Goal: Participate in discussion: Engage in conversation with other users on a specific topic

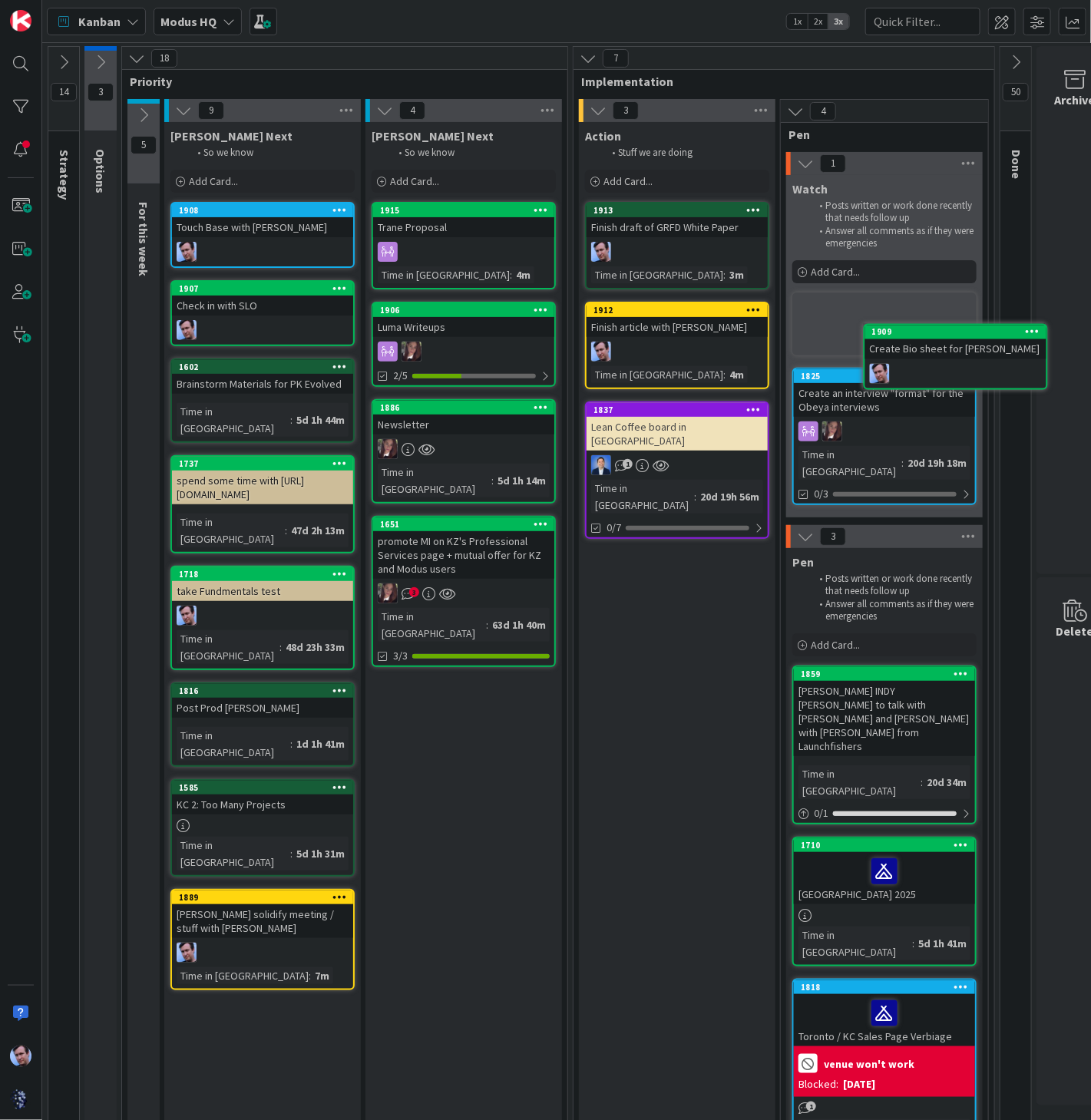
scroll to position [0, 38]
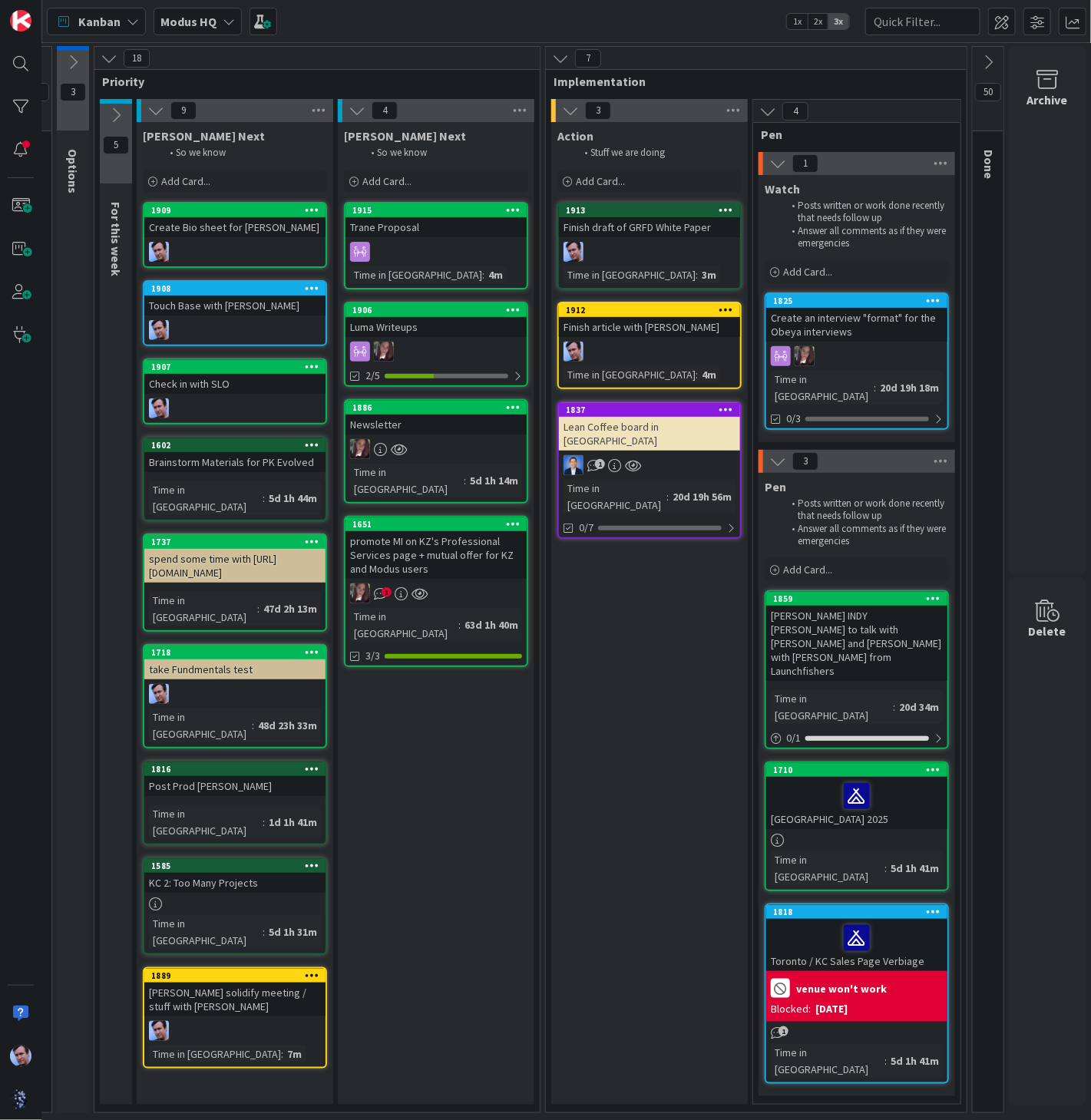
click at [979, 54] on icon at bounding box center [987, 62] width 16 height 16
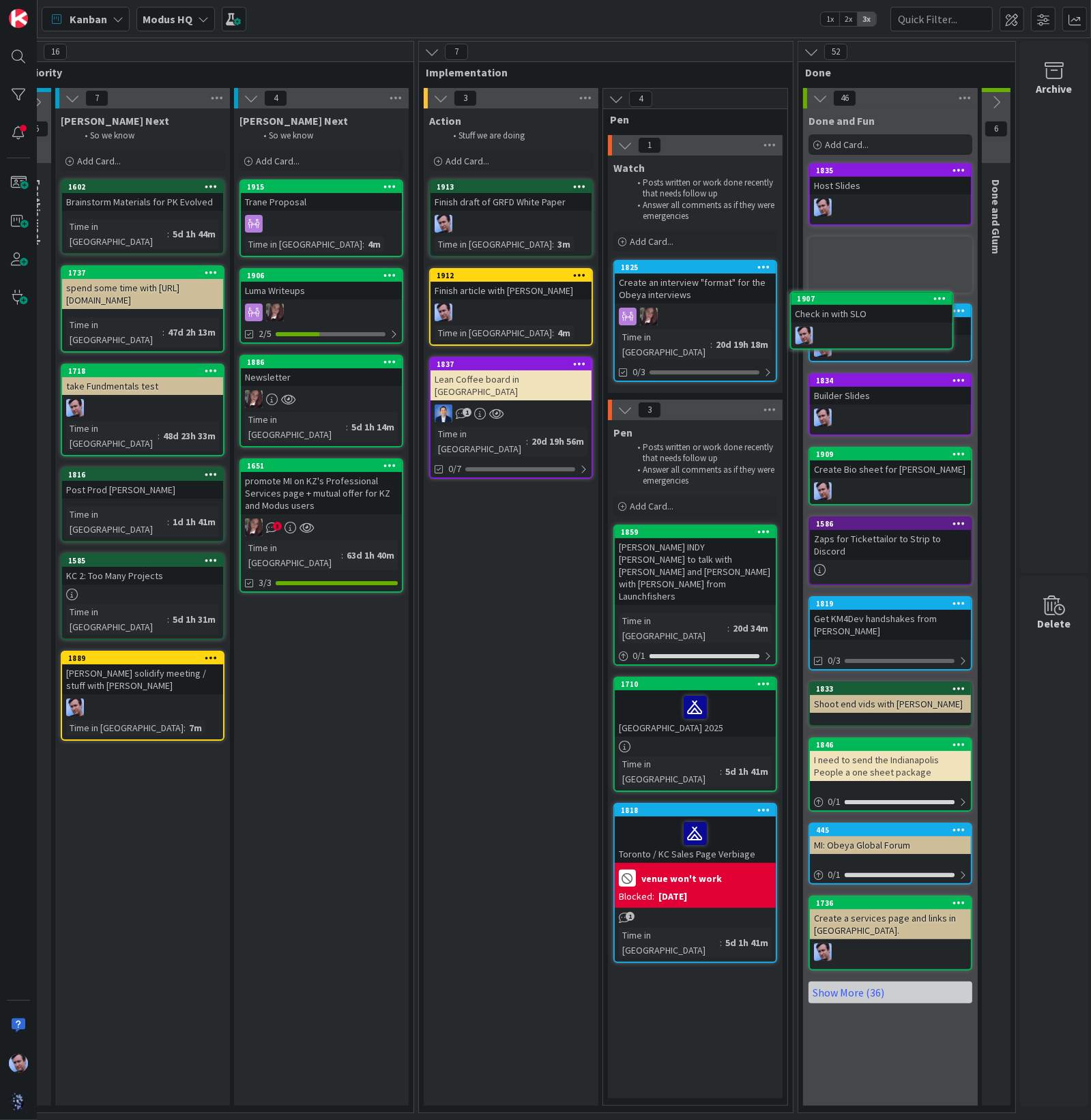
scroll to position [0, 104]
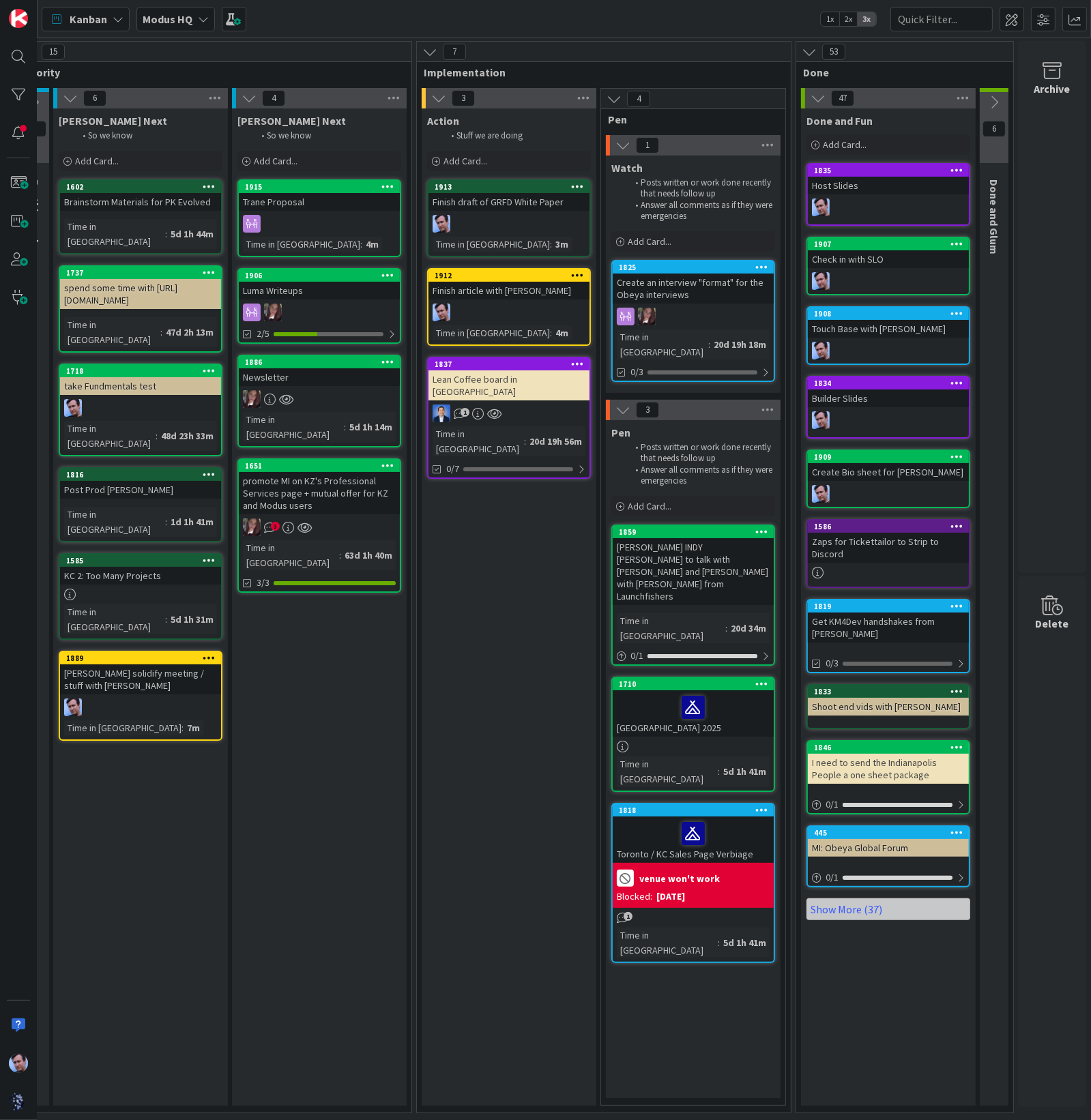
click at [147, 995] on div "[PERSON_NAME] Next So we know Add Card... 1602 Brainstorm Materials for PK Evol…" at bounding box center [140, 606] width 175 height 997
click at [493, 202] on div "Finish draft of GRFD White Paper" at bounding box center [509, 202] width 161 height 18
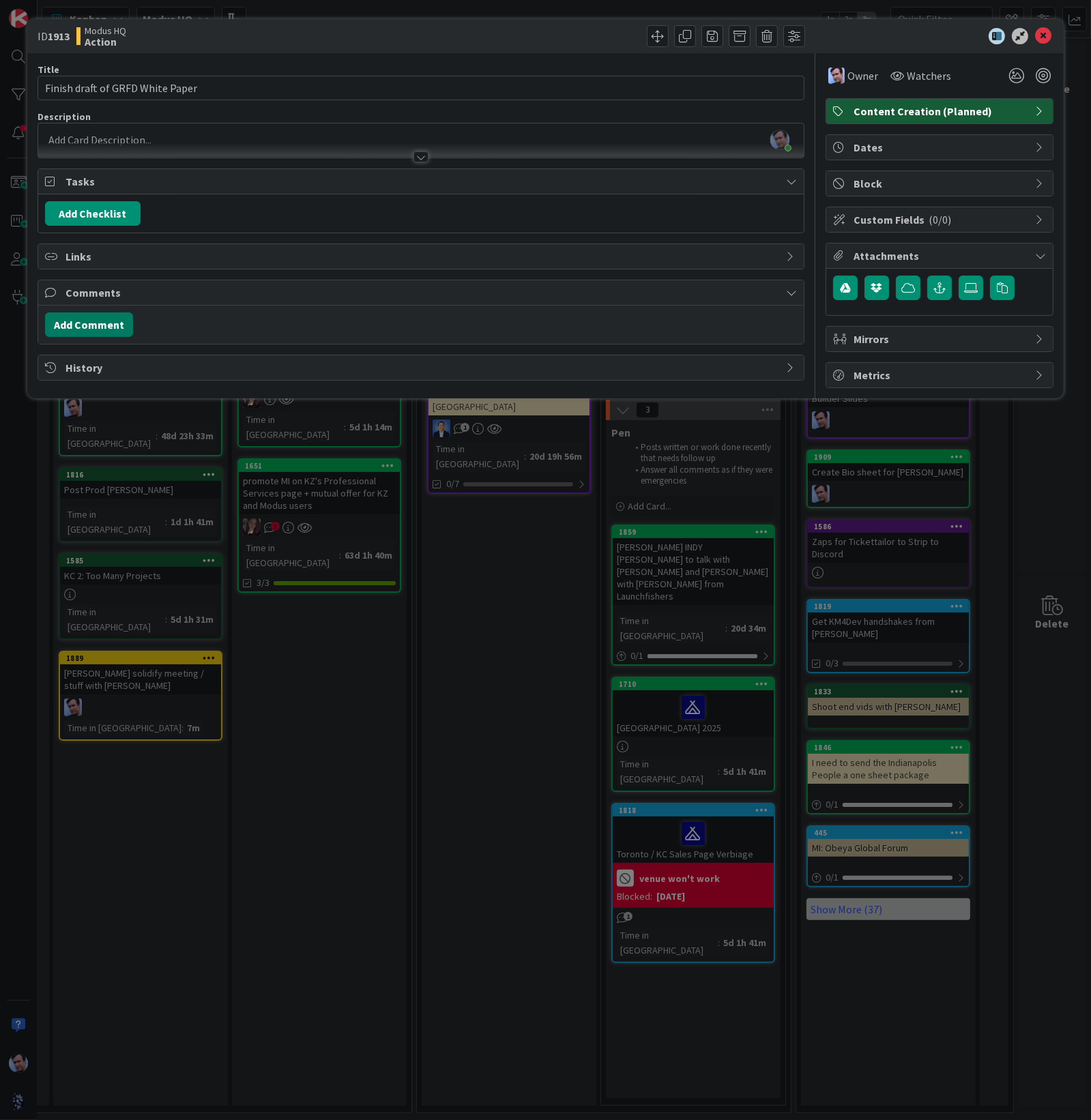
click at [92, 323] on button "Add Comment" at bounding box center [89, 325] width 88 height 24
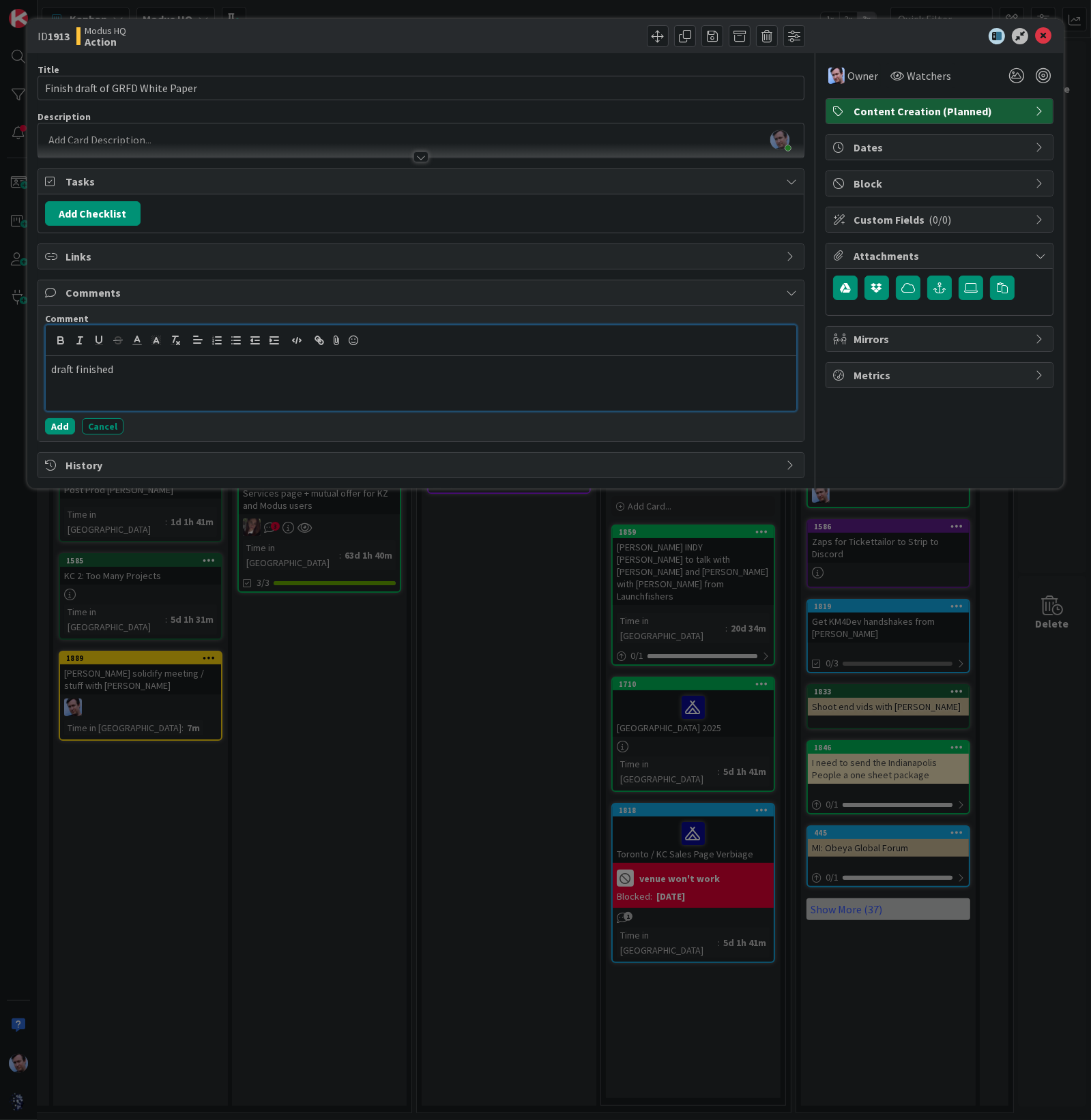
click at [158, 376] on div "draft finished" at bounding box center [421, 383] width 751 height 55
click at [51, 430] on button "Add" at bounding box center [59, 427] width 30 height 16
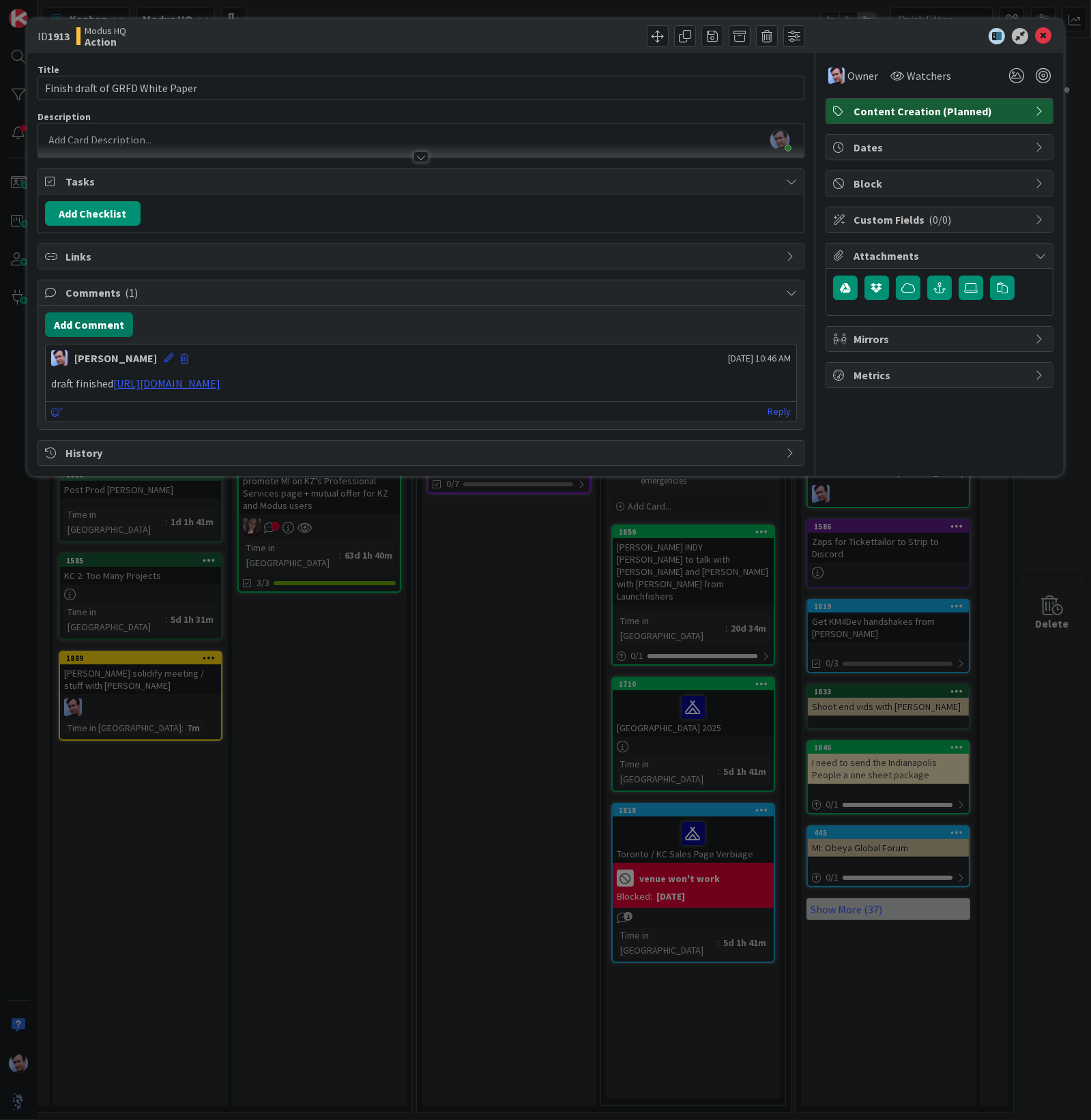
click at [77, 318] on button "Add Comment" at bounding box center [89, 325] width 88 height 24
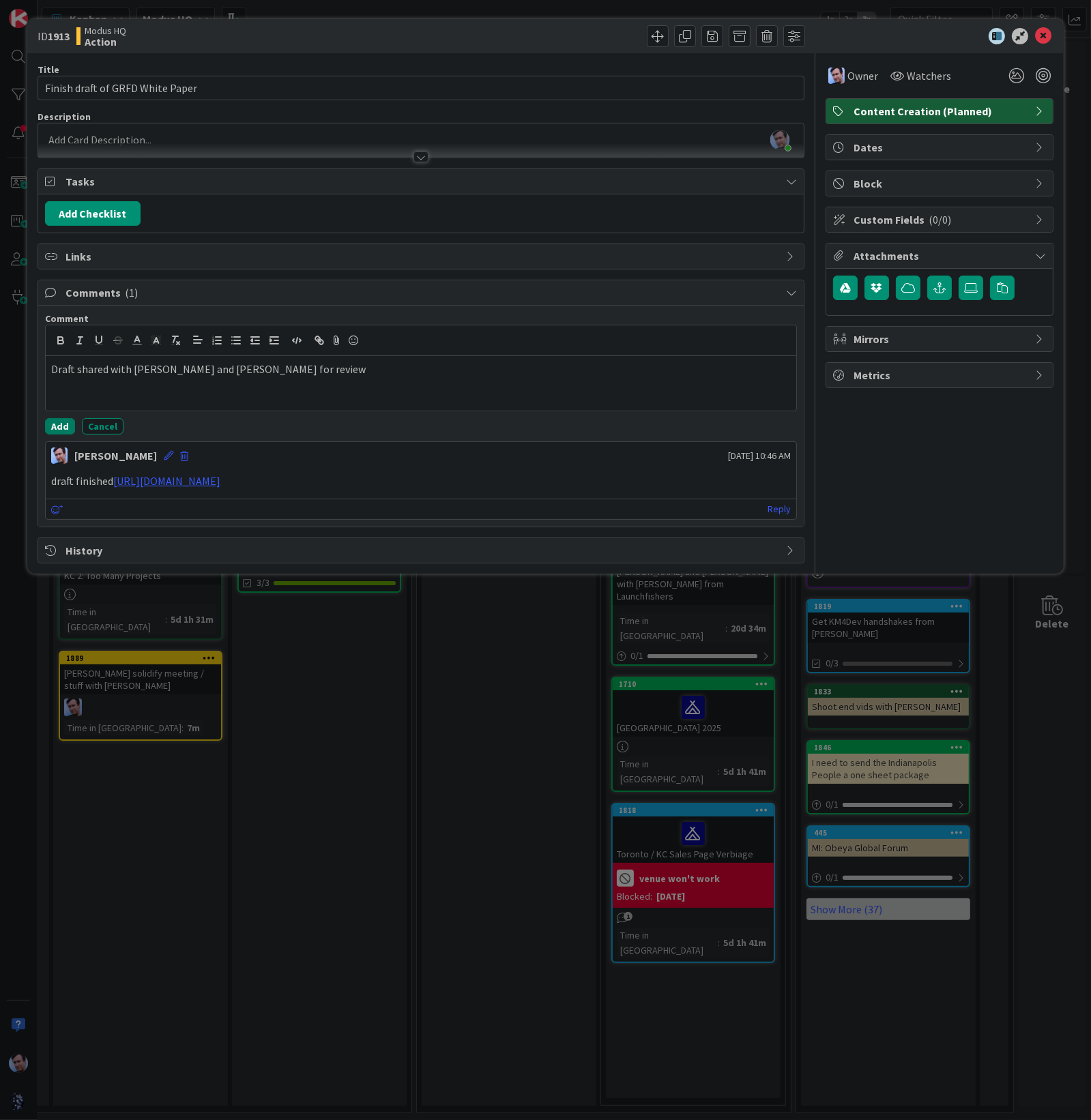
click at [55, 428] on button "Add" at bounding box center [59, 427] width 30 height 16
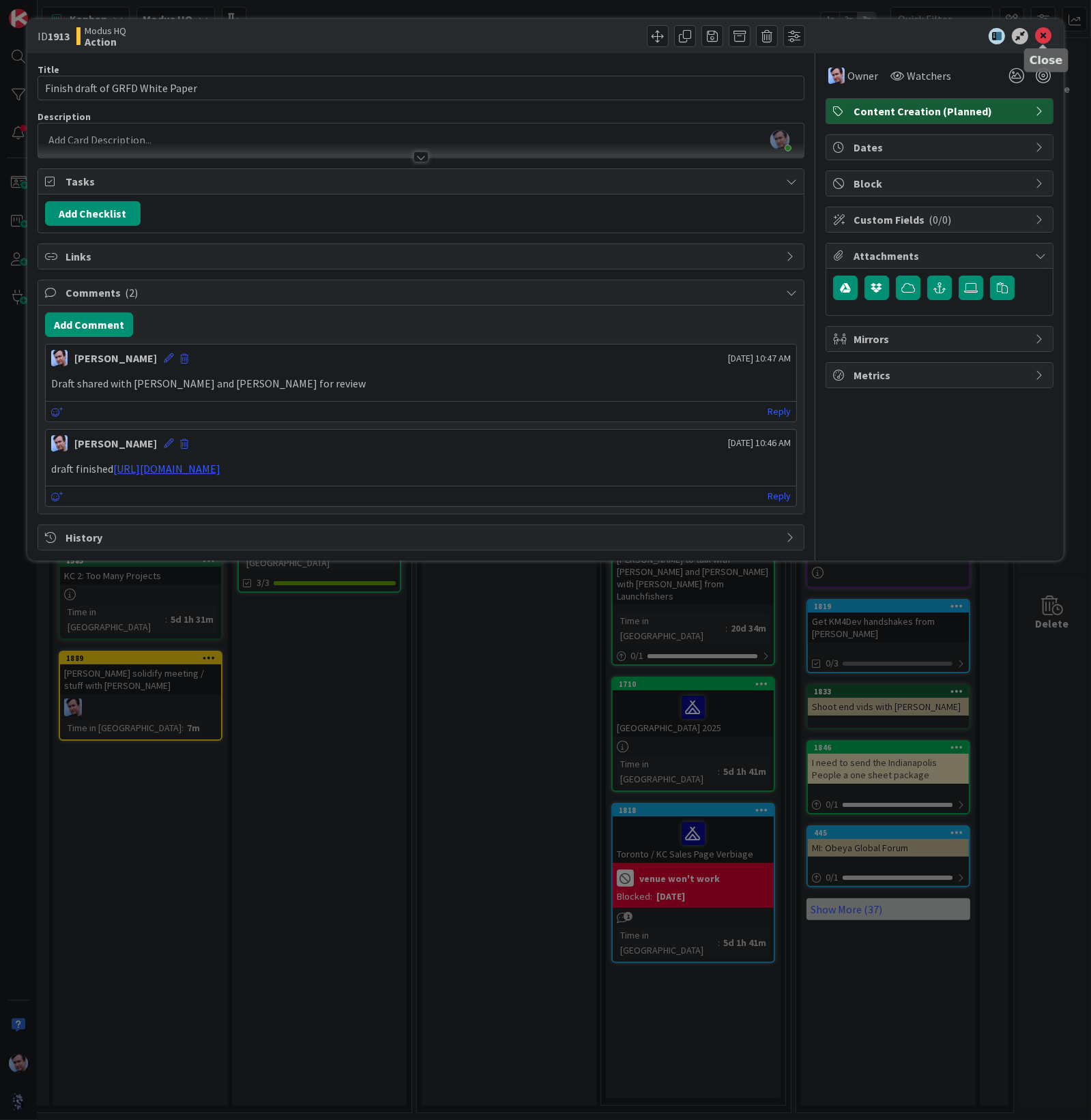
click at [969, 37] on icon at bounding box center [1043, 36] width 16 height 16
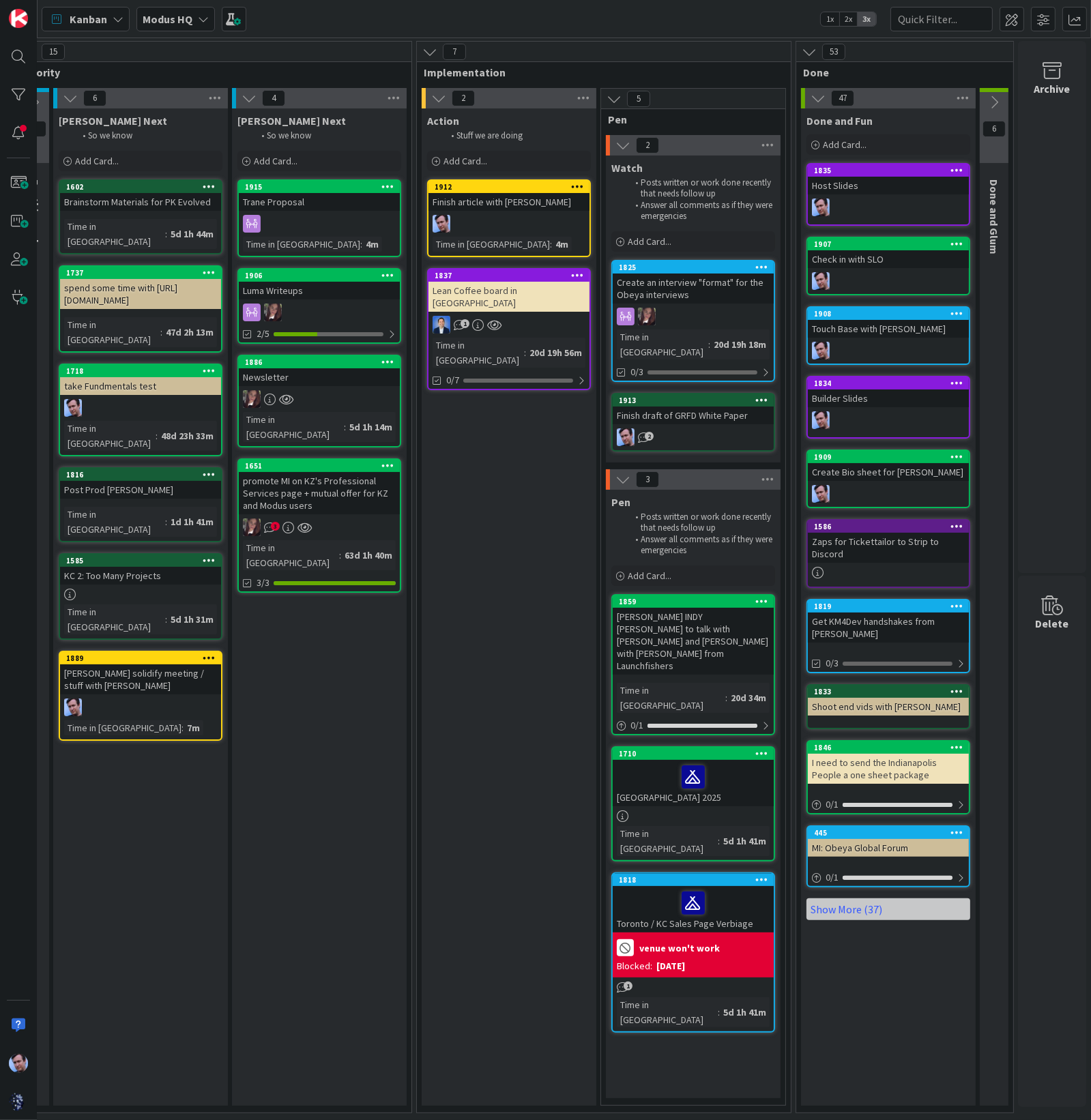
click at [189, 15] on b "Modus HQ" at bounding box center [167, 19] width 50 height 14
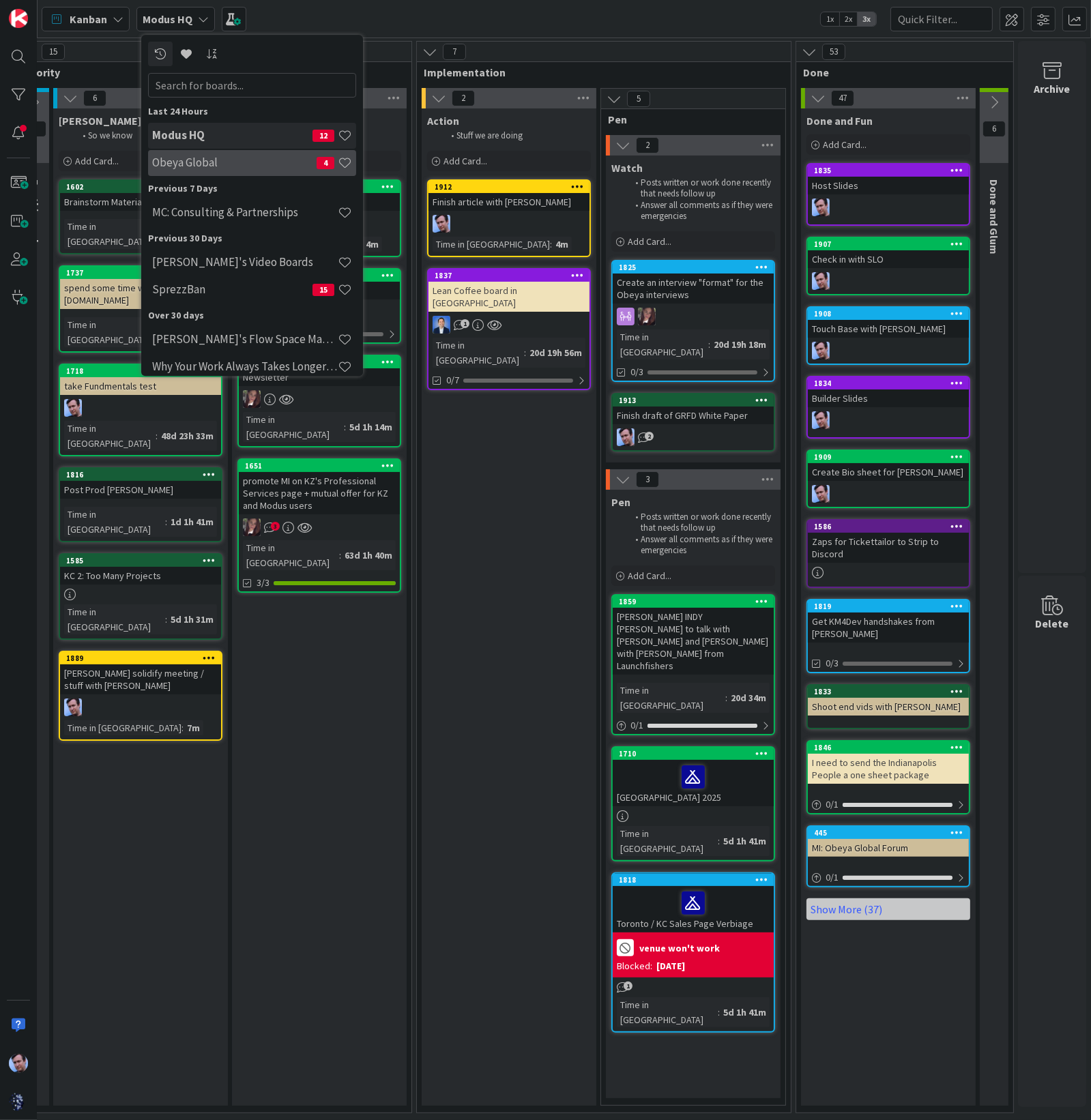
click at [198, 160] on h4 "Obeya Global" at bounding box center [234, 163] width 164 height 14
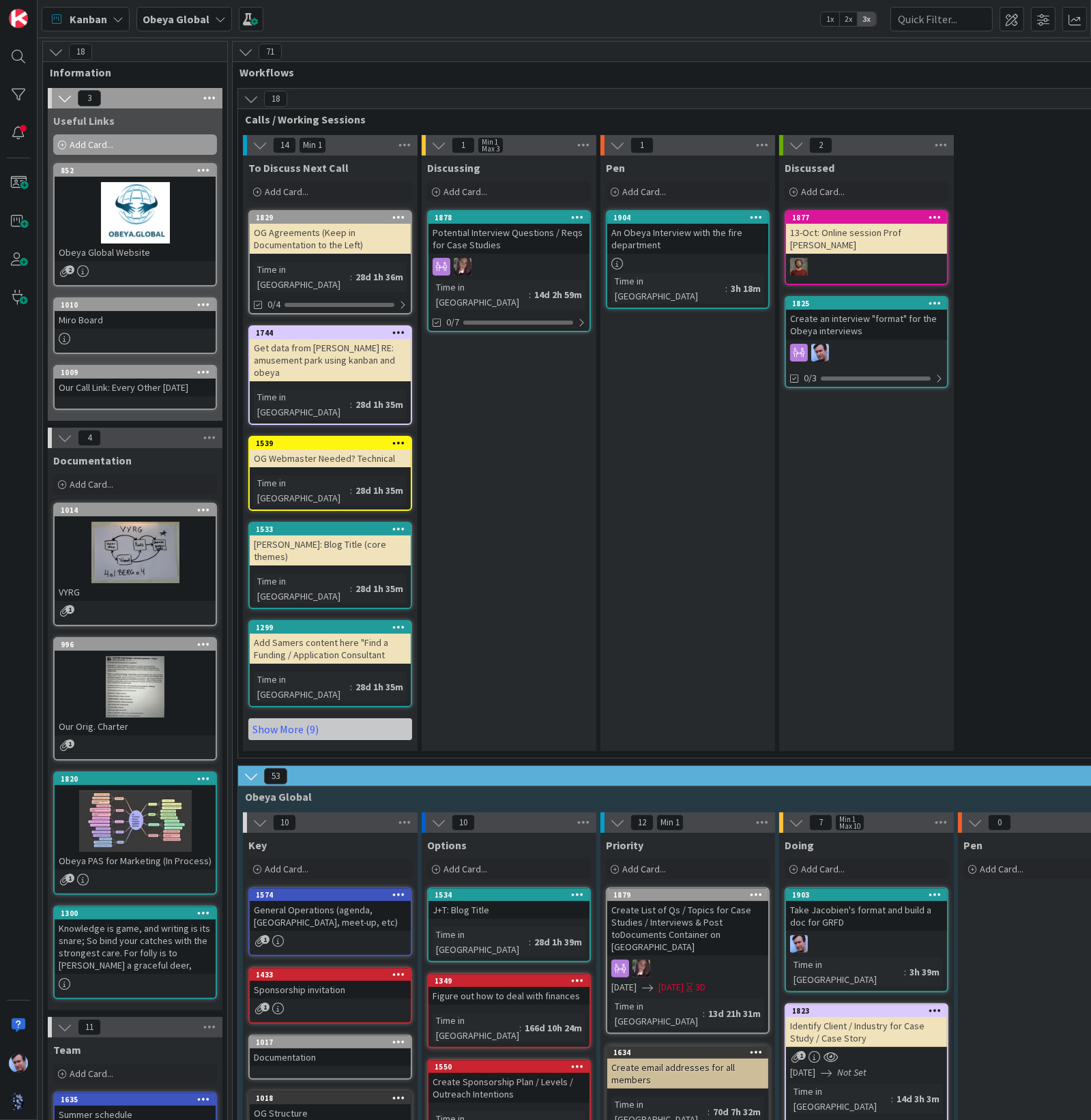
click at [699, 227] on div "An Obeya Interview with the fire department" at bounding box center [688, 238] width 161 height 30
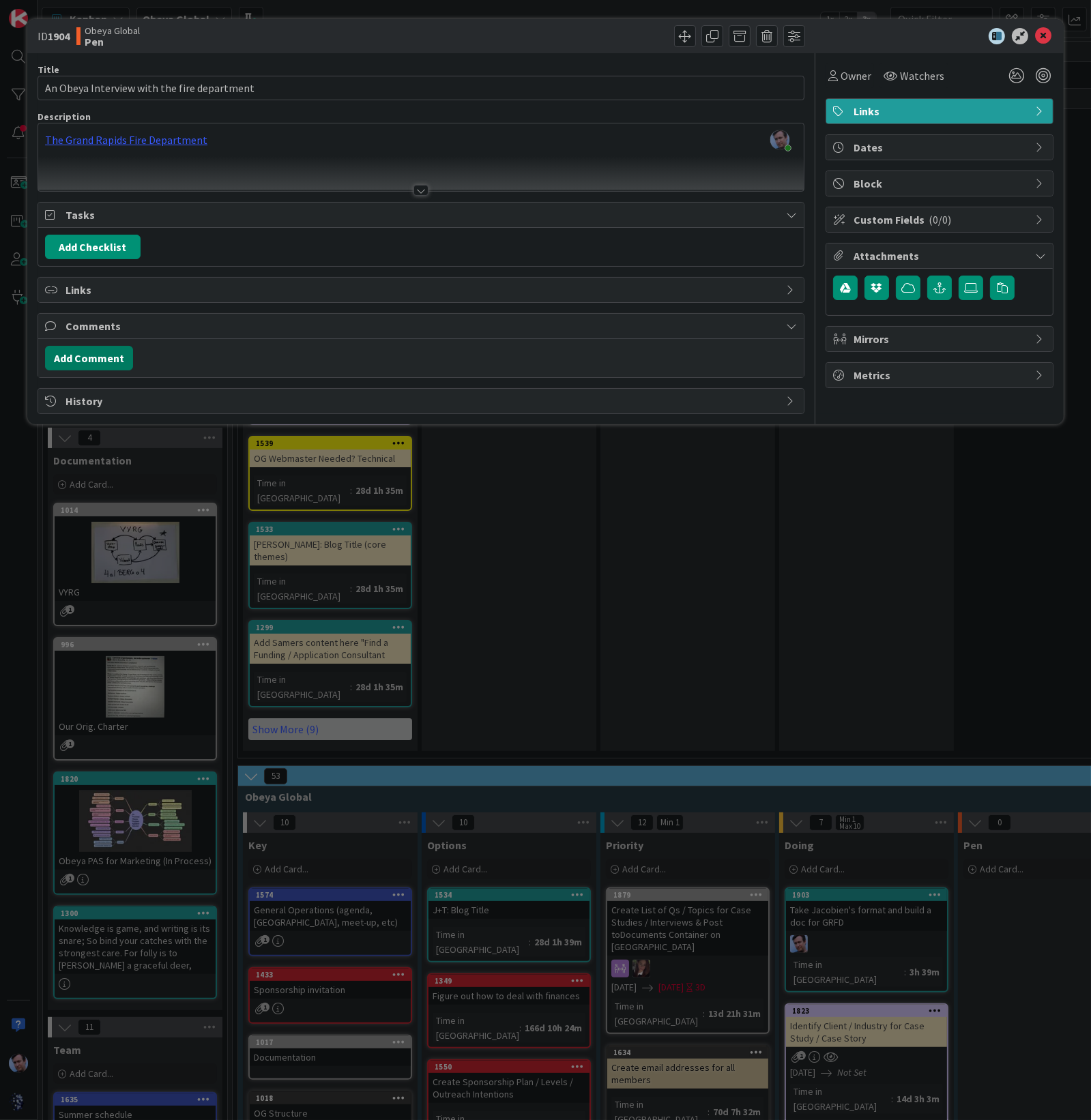
click at [92, 360] on button "Add Comment" at bounding box center [89, 358] width 88 height 24
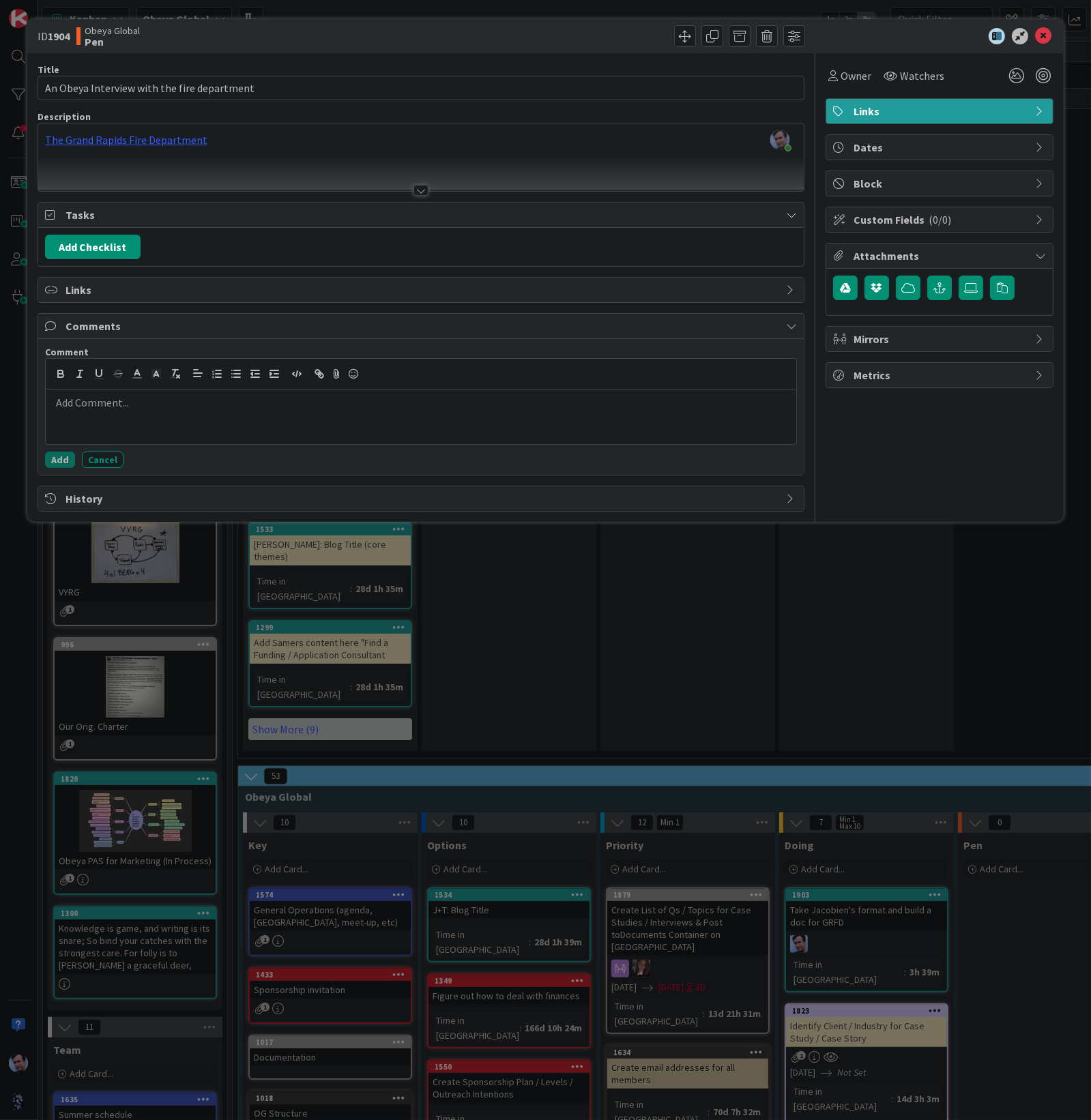
click at [111, 389] on div at bounding box center [421, 416] width 751 height 55
click at [370, 448] on li "Jacobien Vermande" at bounding box center [352, 456] width 217 height 26
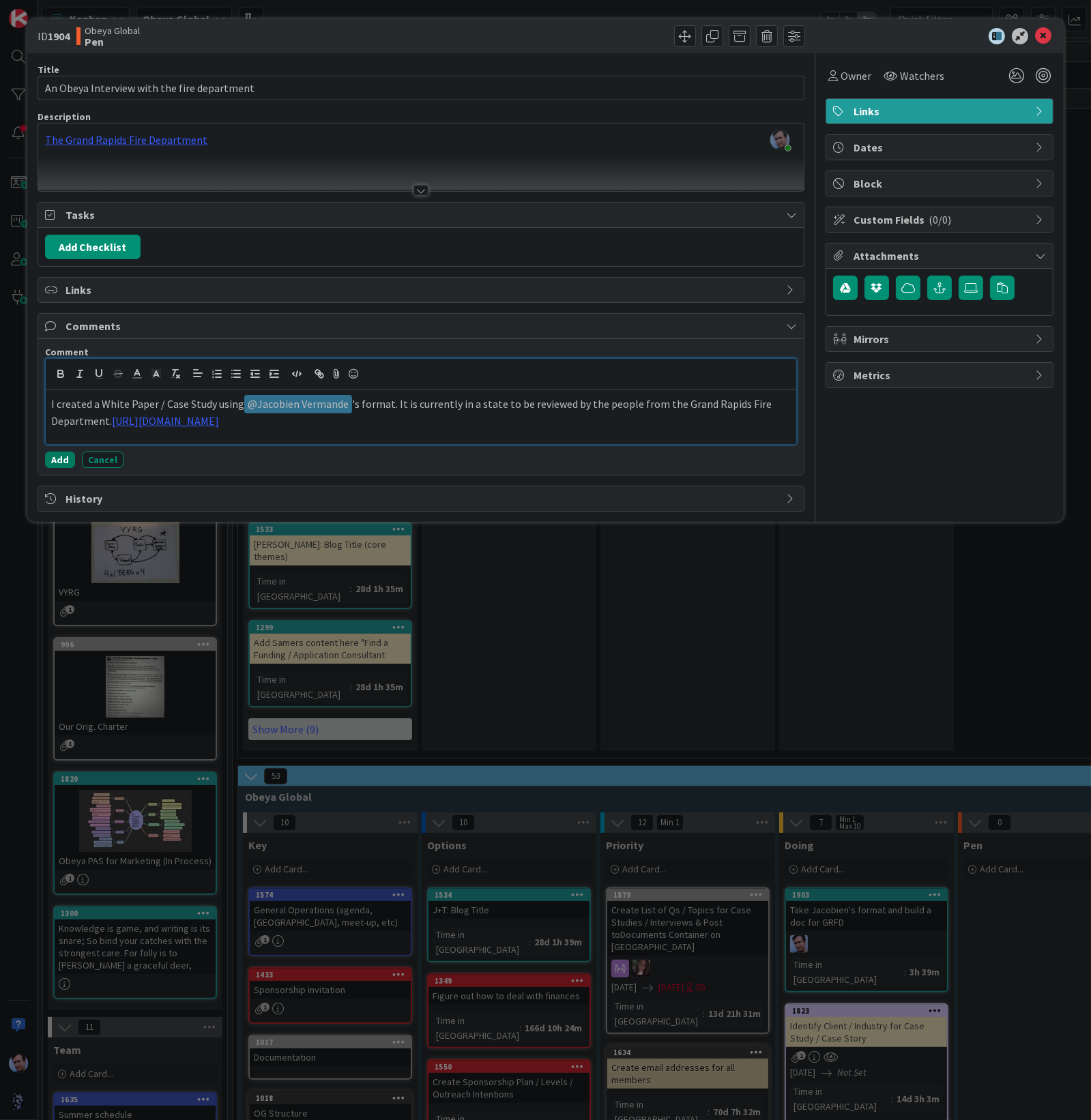
click at [57, 458] on button "Add" at bounding box center [59, 460] width 30 height 16
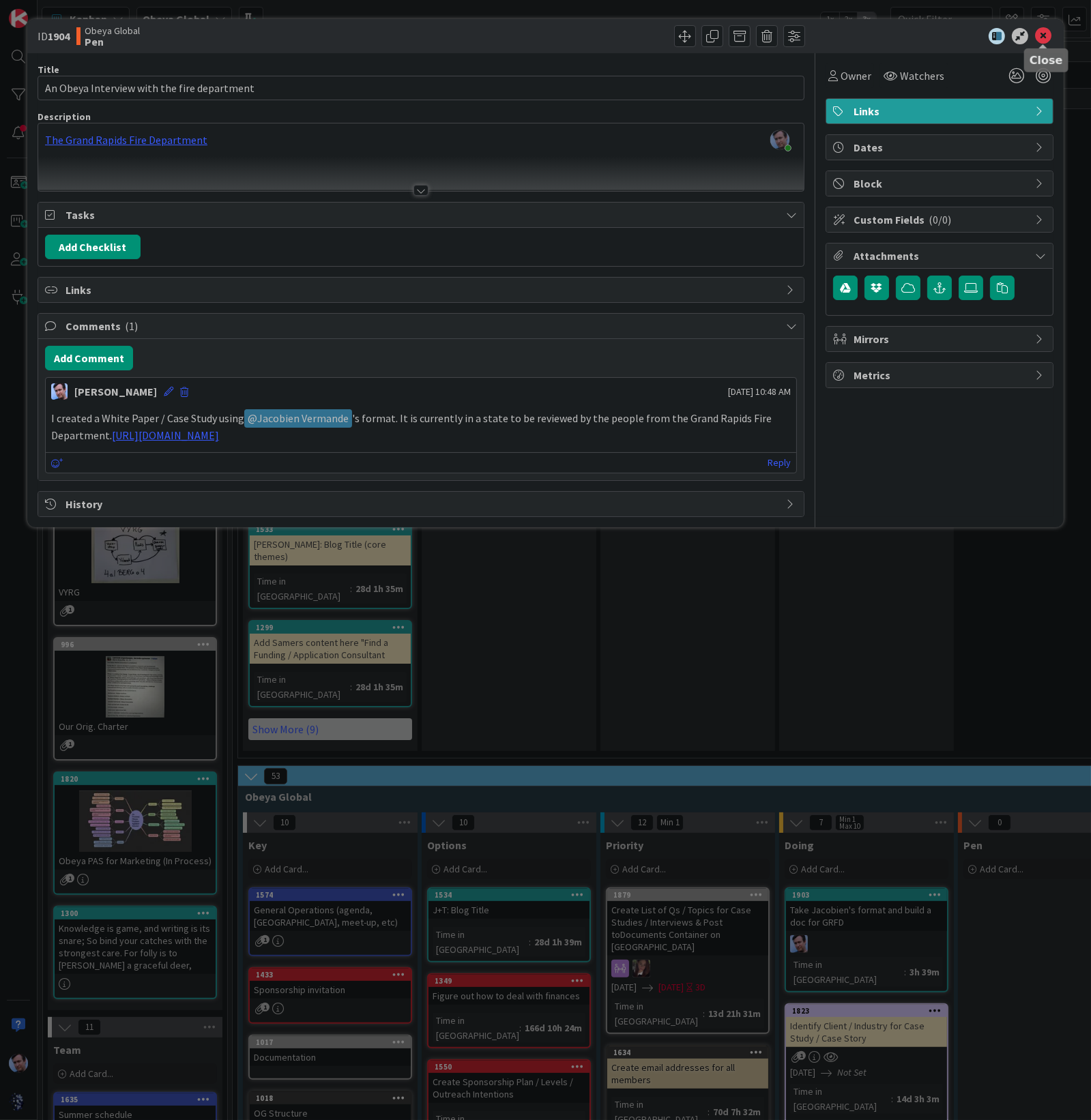
click at [969, 39] on icon at bounding box center [1043, 36] width 16 height 16
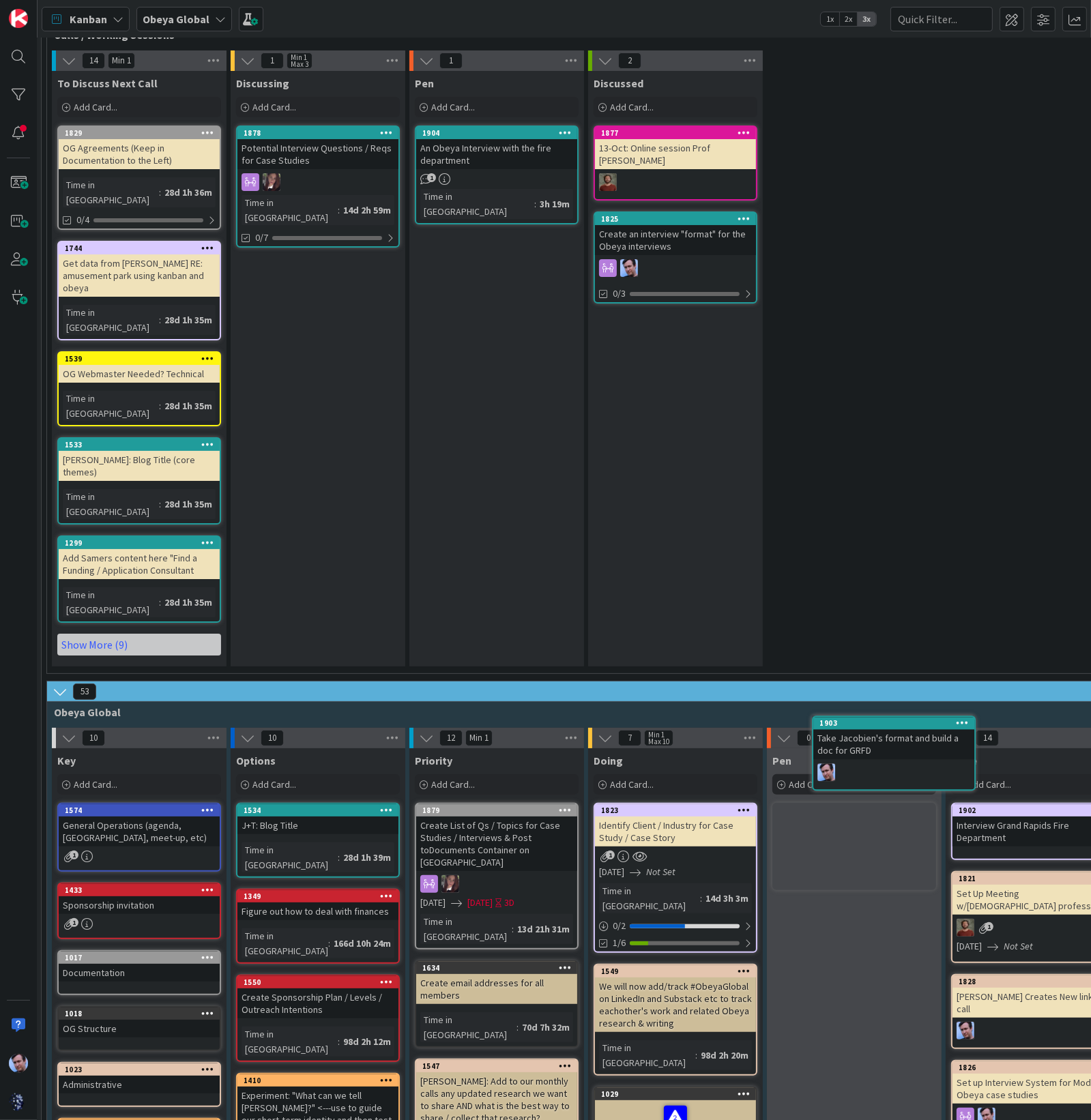
scroll to position [85, 195]
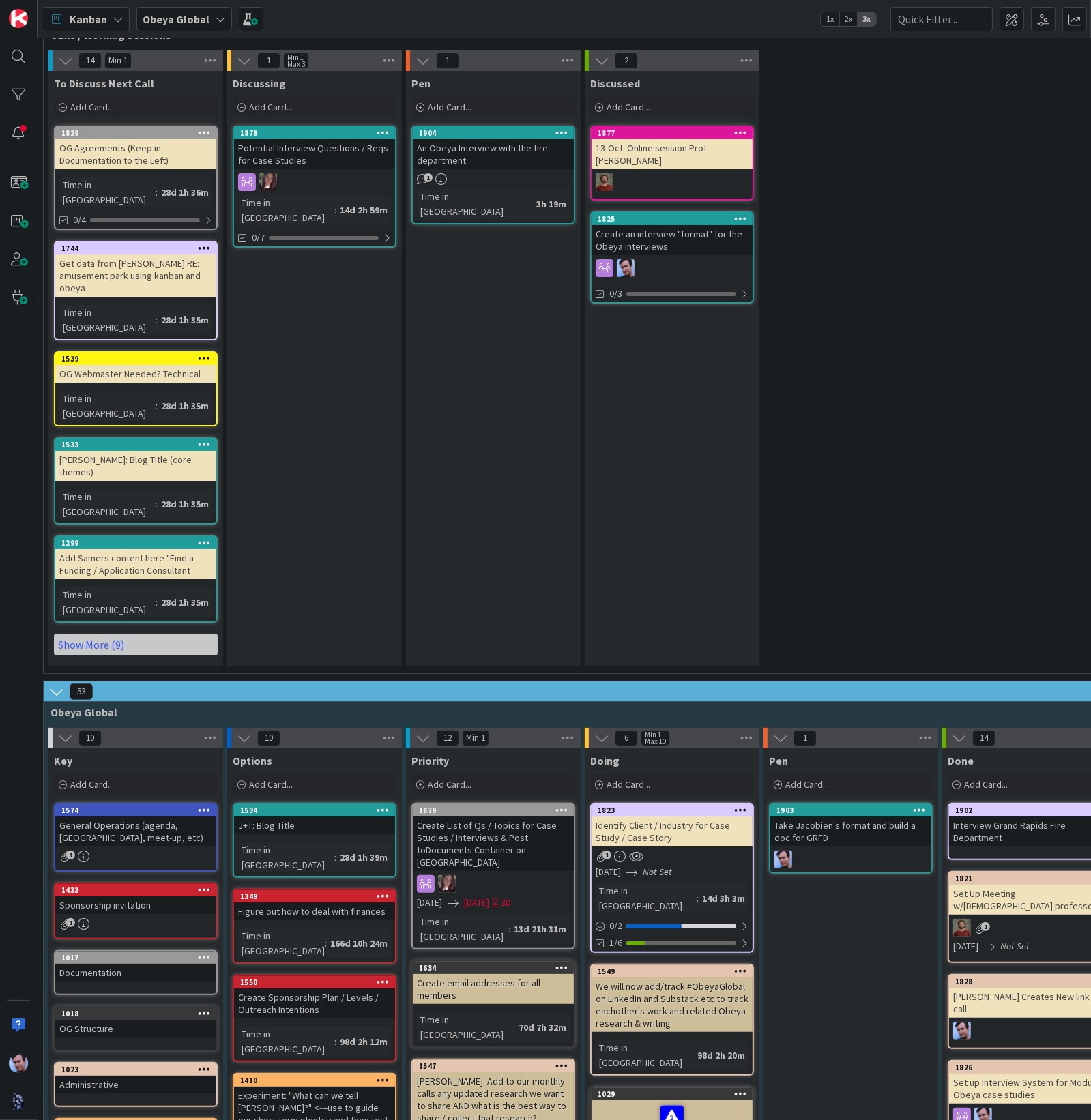
click at [843, 816] on div "Take Jacobien's format and build a doc for GRFD" at bounding box center [851, 831] width 161 height 30
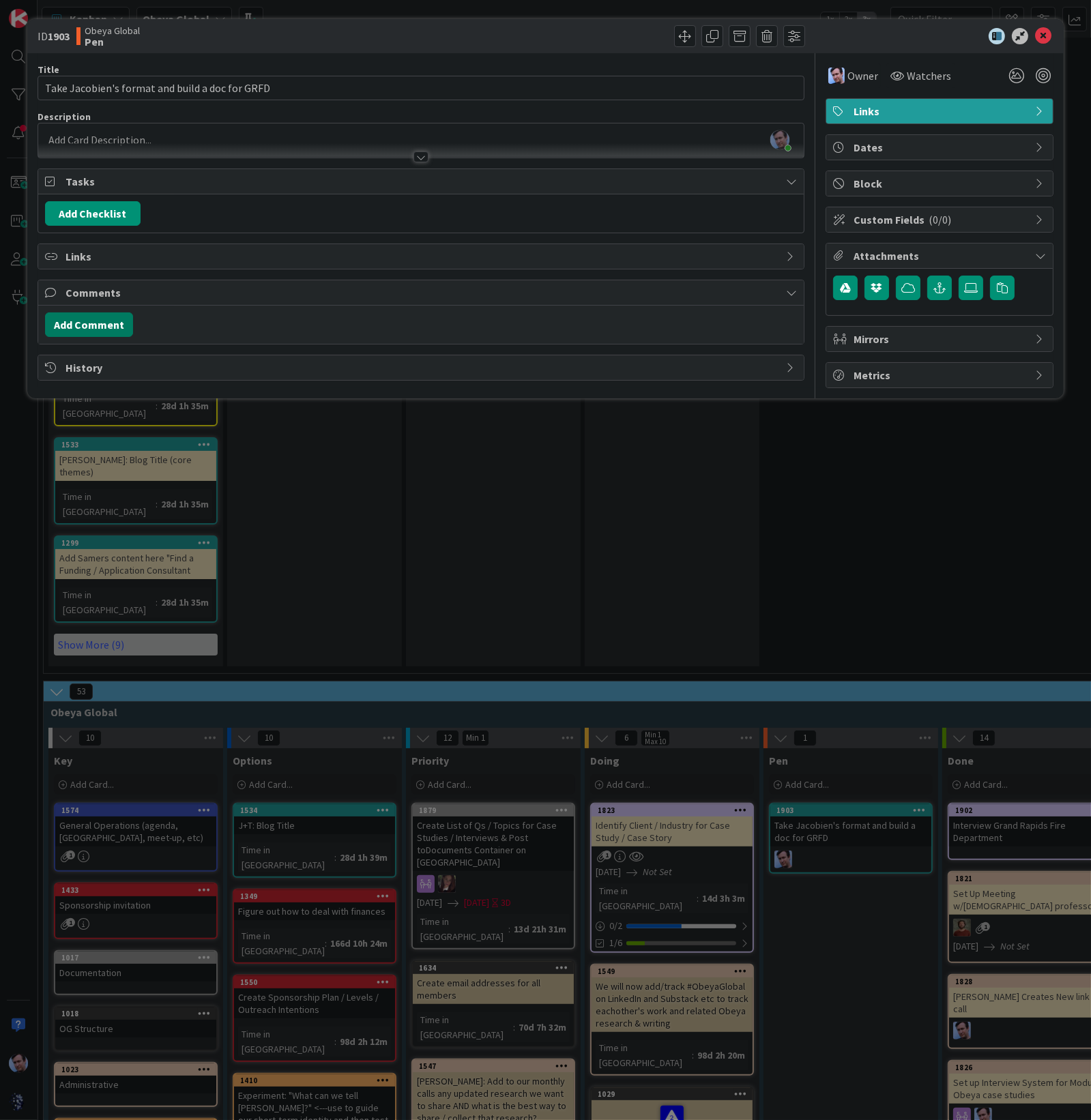
click at [103, 313] on button "Add Comment" at bounding box center [89, 325] width 88 height 24
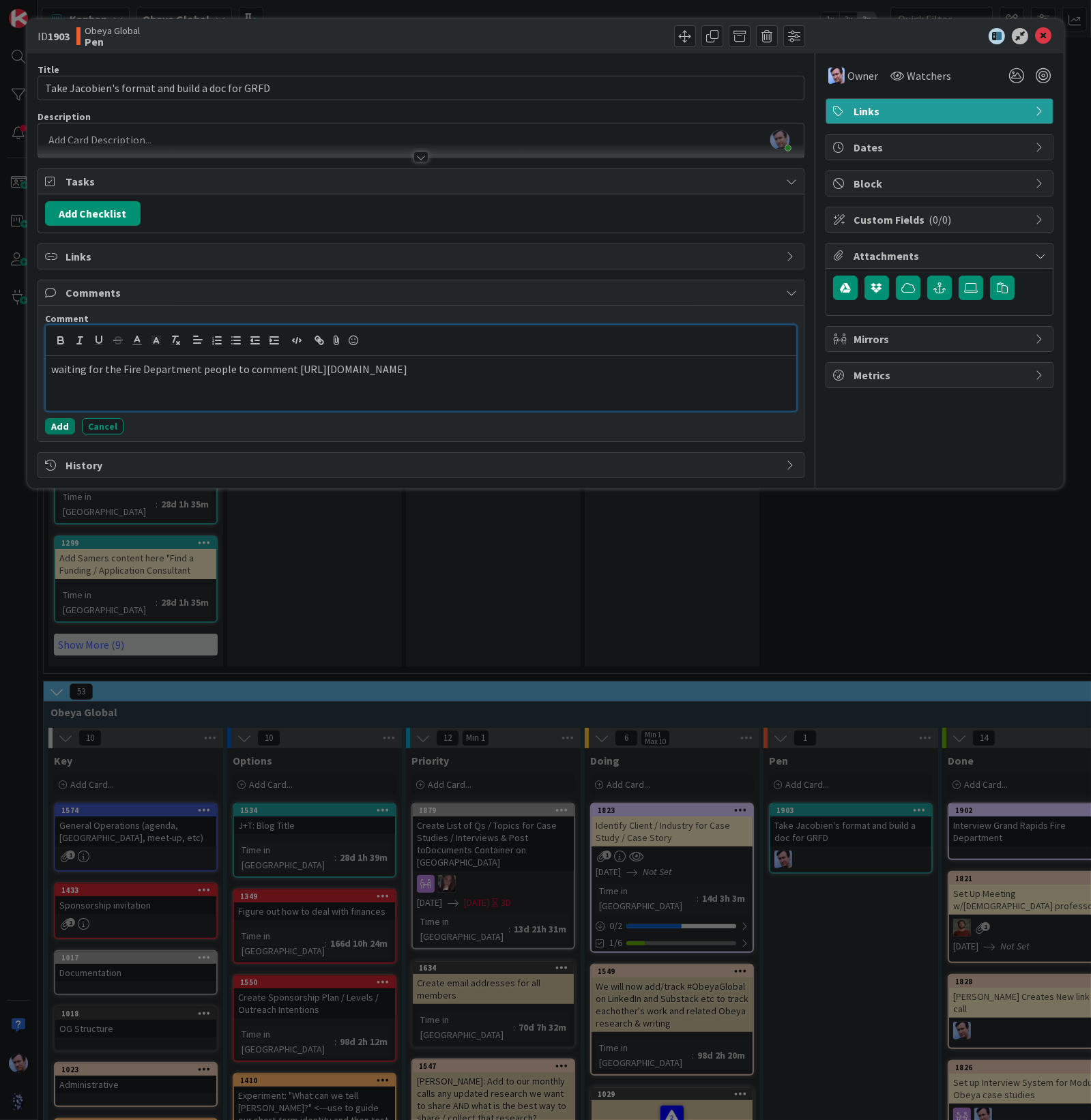
click at [59, 422] on button "Add" at bounding box center [59, 427] width 30 height 16
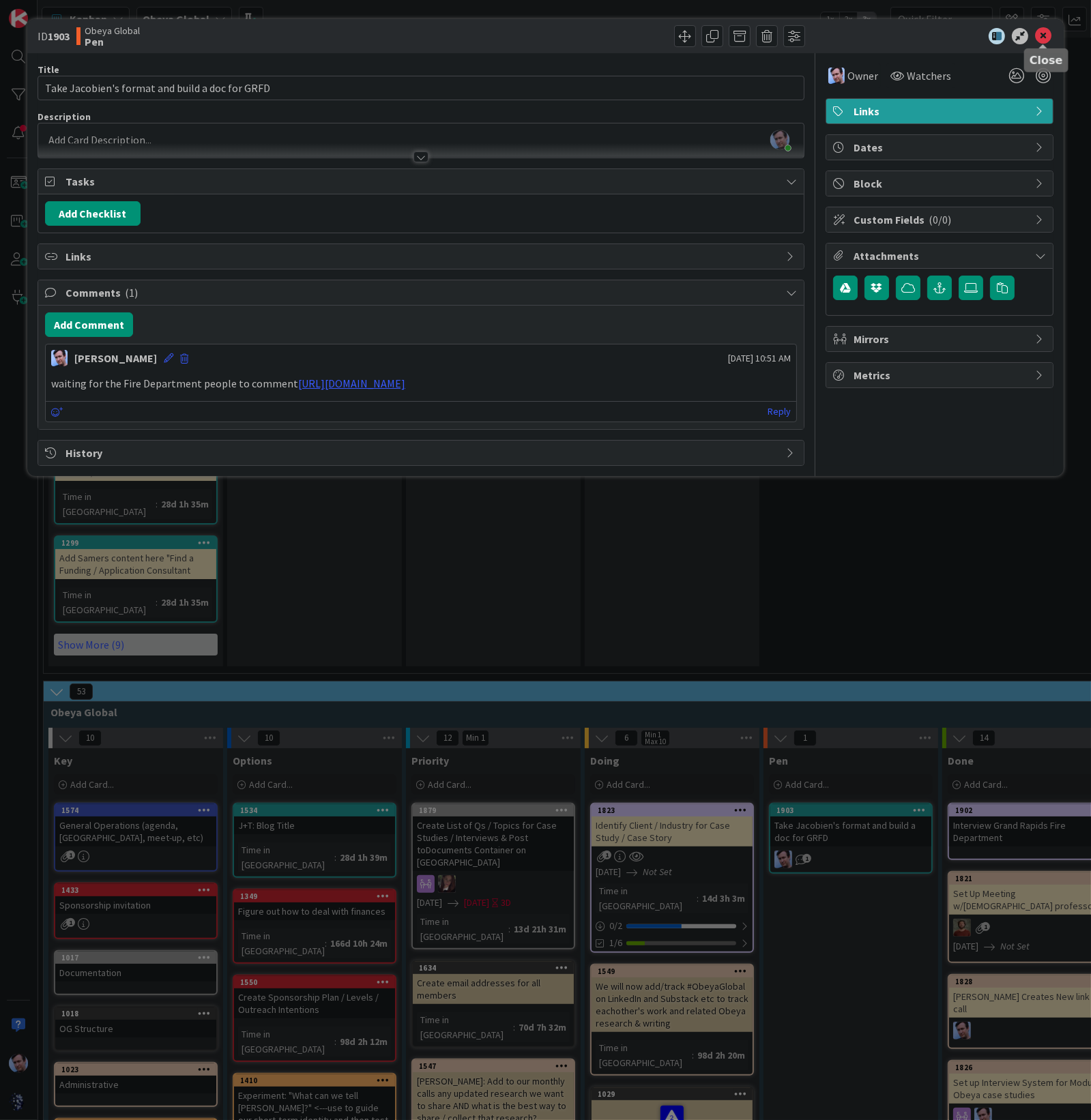
click at [969, 33] on icon at bounding box center [1043, 36] width 16 height 16
